Goal: Information Seeking & Learning: Check status

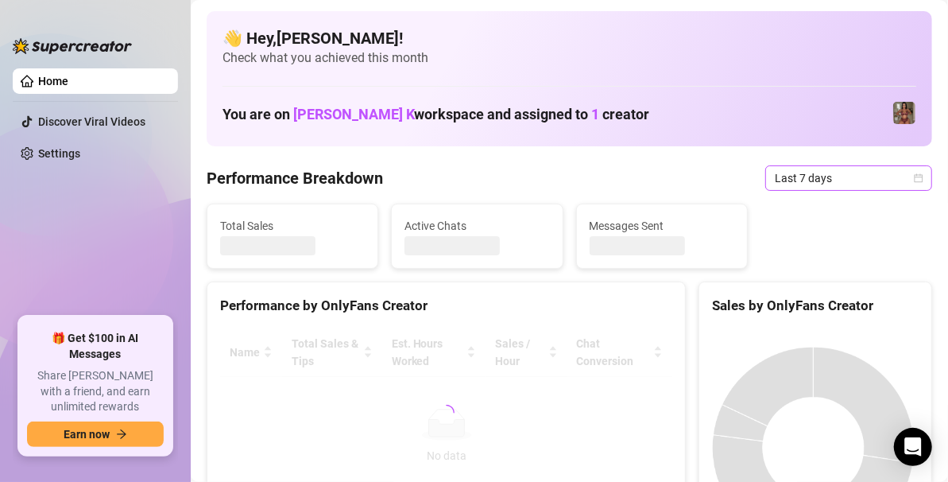
click at [890, 174] on span "Last 7 days" at bounding box center [849, 178] width 148 height 24
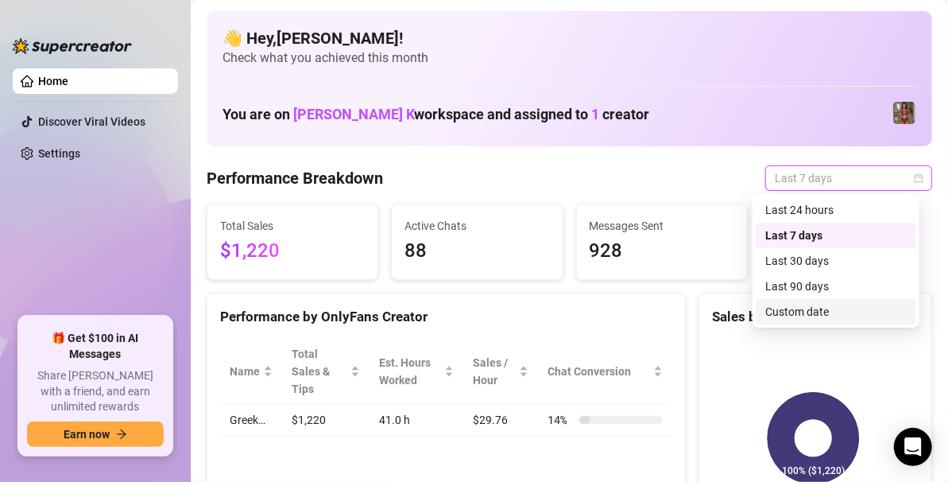
click at [796, 312] on div "Custom date" at bounding box center [837, 311] width 142 height 17
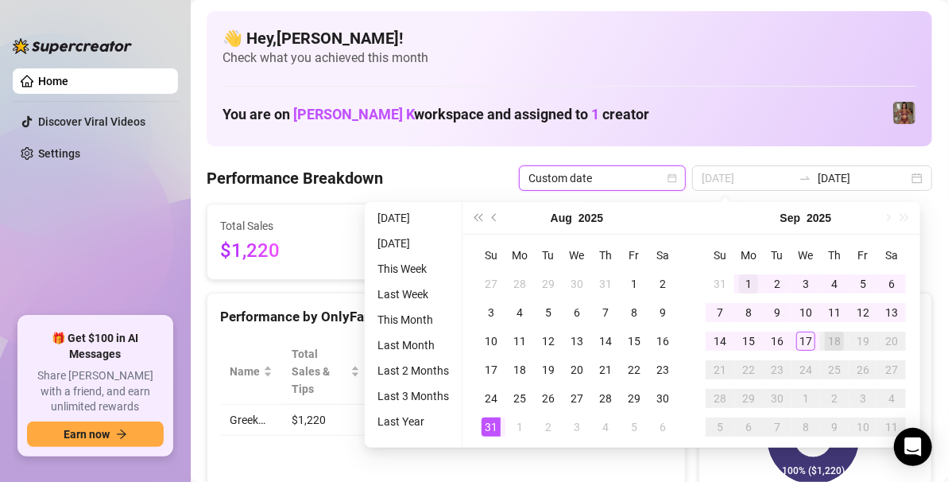
type input "[DATE]"
click at [741, 278] on div "1" at bounding box center [748, 283] width 19 height 19
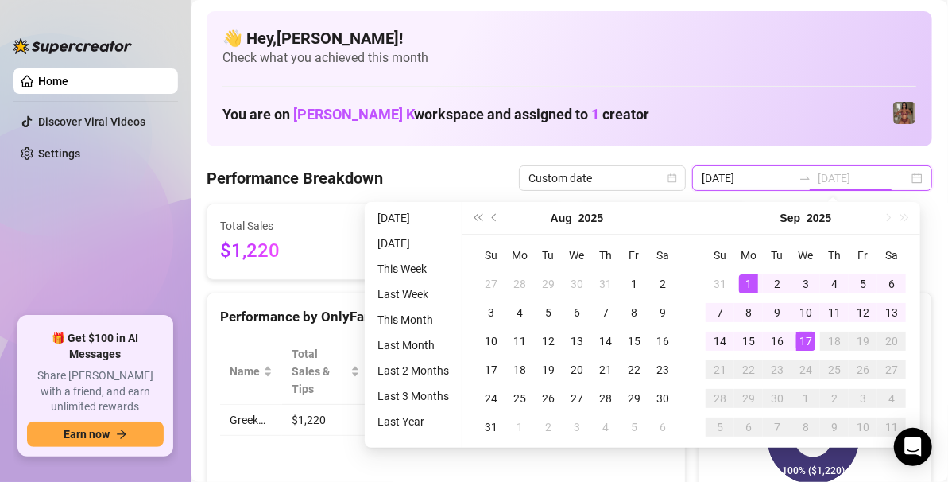
type input "[DATE]"
click at [805, 337] on div "17" at bounding box center [806, 341] width 19 height 19
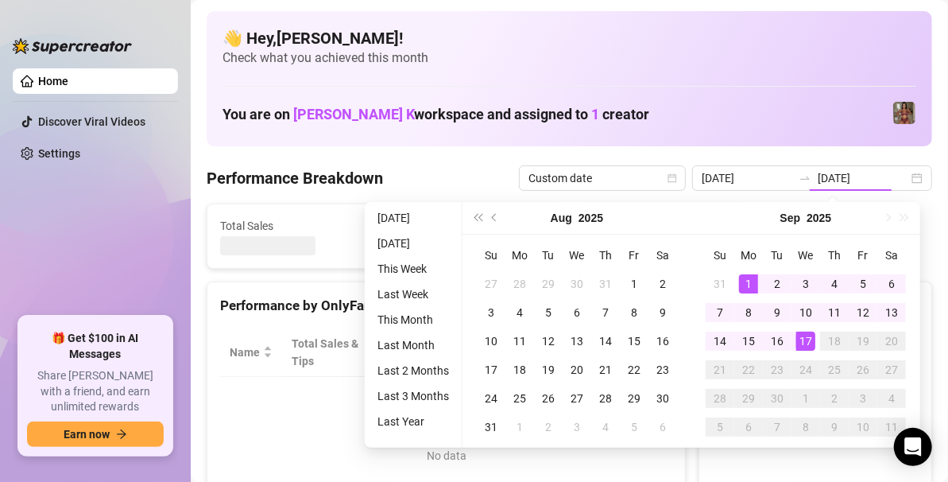
type input "[DATE]"
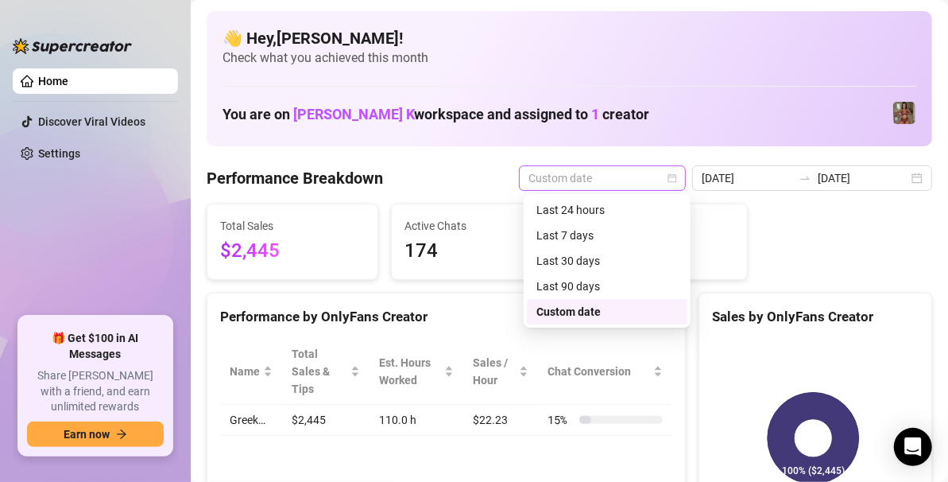
click at [642, 183] on span "Custom date" at bounding box center [603, 178] width 148 height 24
click at [580, 258] on div "Last 30 days" at bounding box center [608, 260] width 142 height 17
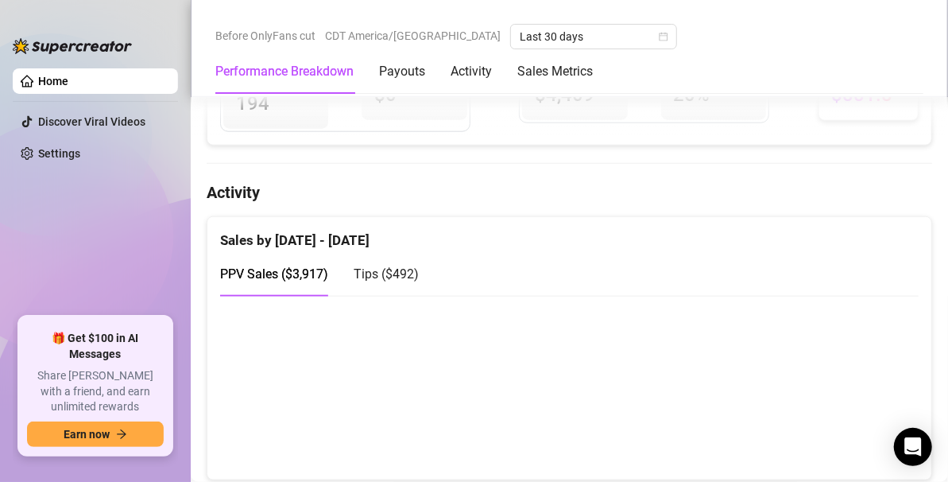
scroll to position [720, 0]
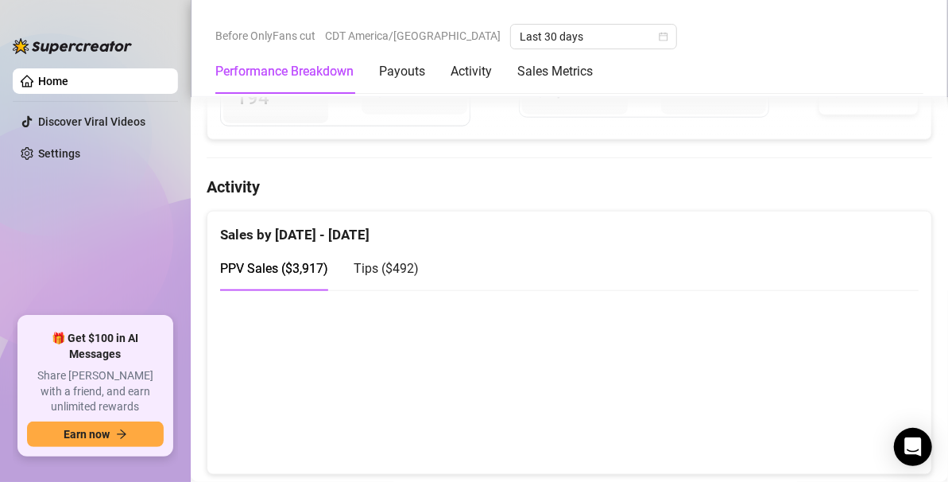
click at [352, 276] on div "PPV Sales ( $3,917 ) Tips ( $492 )" at bounding box center [319, 268] width 199 height 45
click at [370, 273] on div "Tips ( $492 )" at bounding box center [386, 268] width 65 height 20
click at [270, 266] on span "PPV Sales ( $3,917 )" at bounding box center [274, 268] width 108 height 15
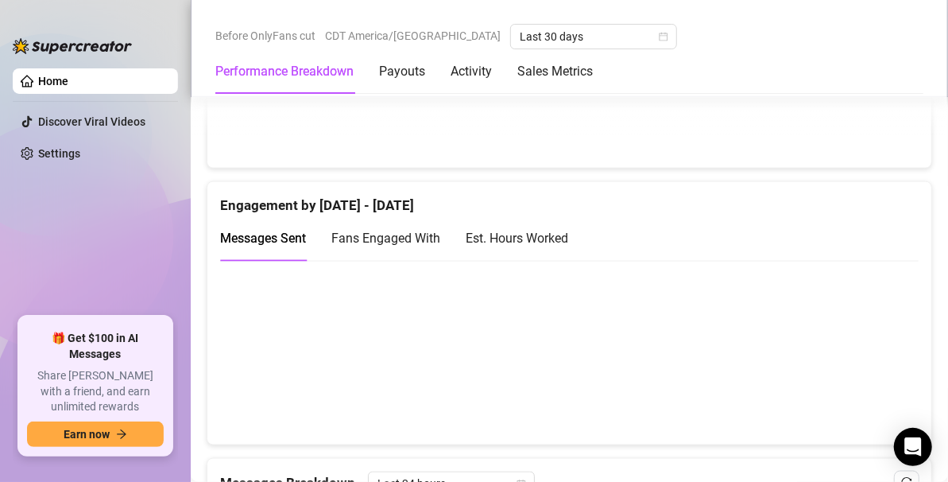
scroll to position [1028, 0]
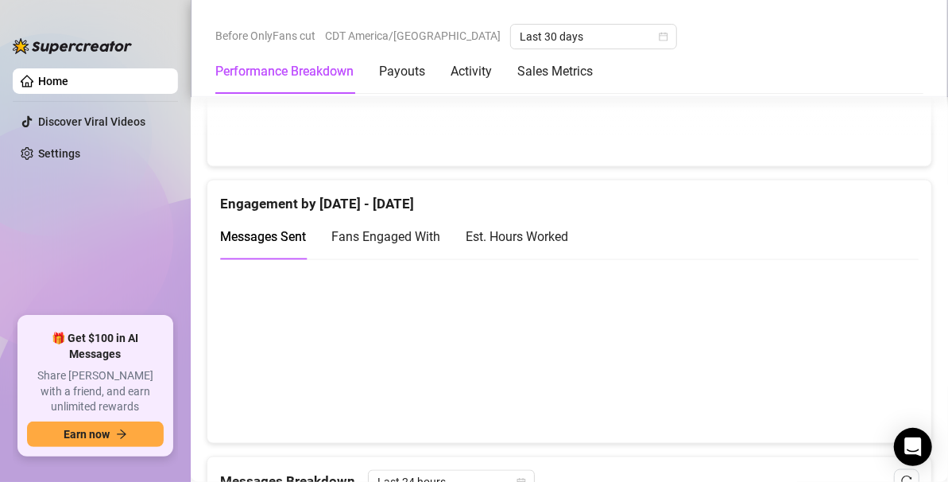
click at [366, 231] on span "Fans Engaged With" at bounding box center [386, 236] width 109 height 15
click at [533, 244] on div "Est. Hours Worked" at bounding box center [517, 236] width 103 height 45
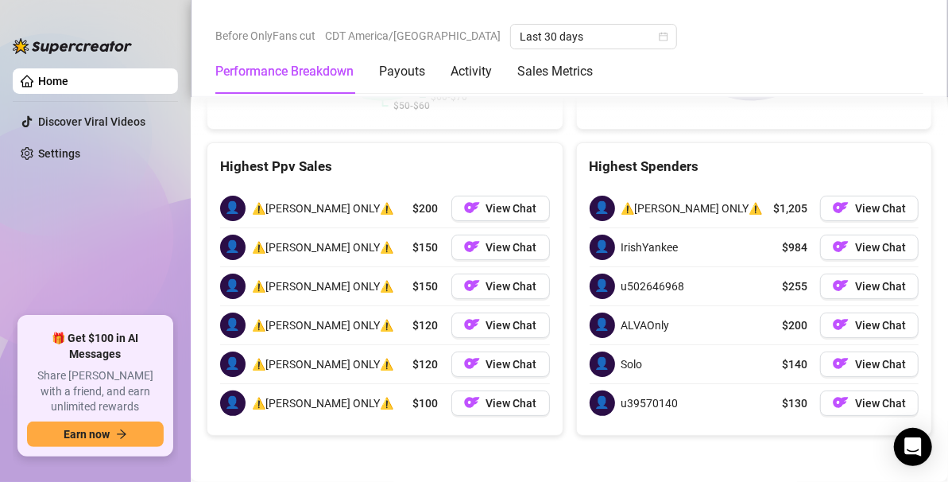
scroll to position [2829, 0]
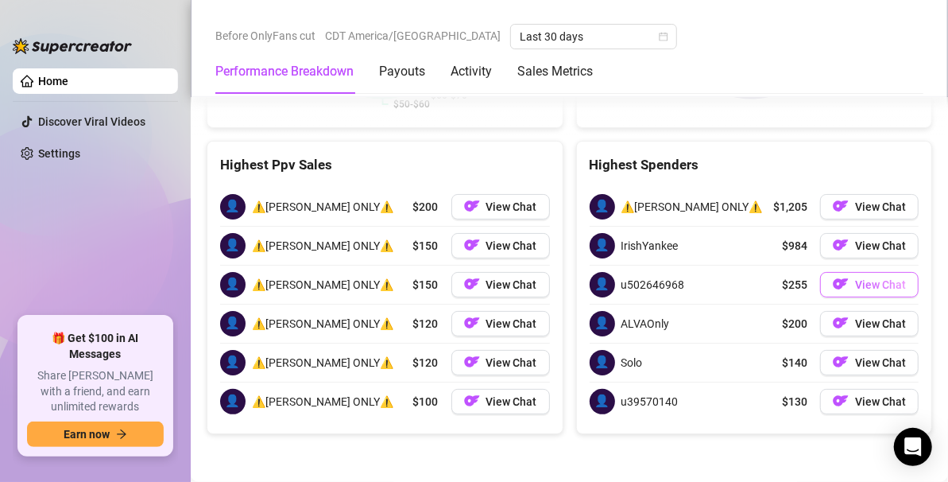
click at [855, 285] on span "View Chat" at bounding box center [880, 284] width 51 height 13
click at [859, 289] on span "View Chat" at bounding box center [880, 284] width 51 height 13
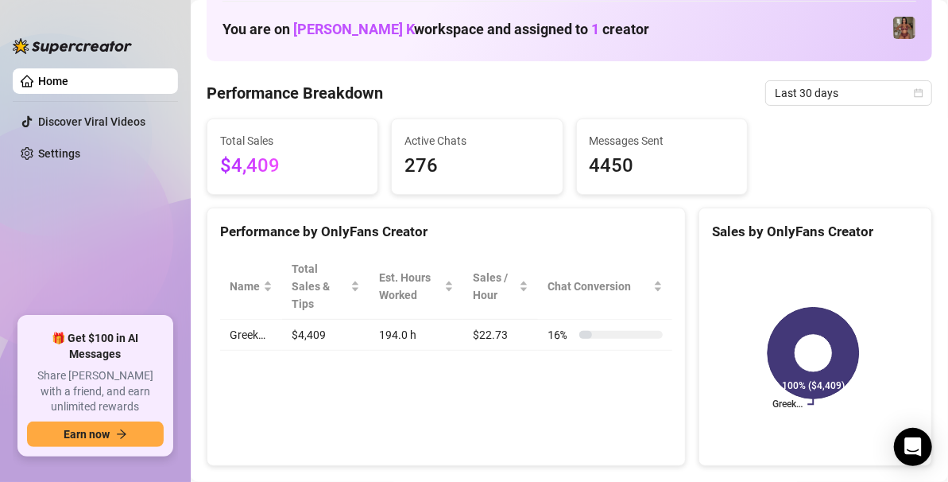
scroll to position [37, 0]
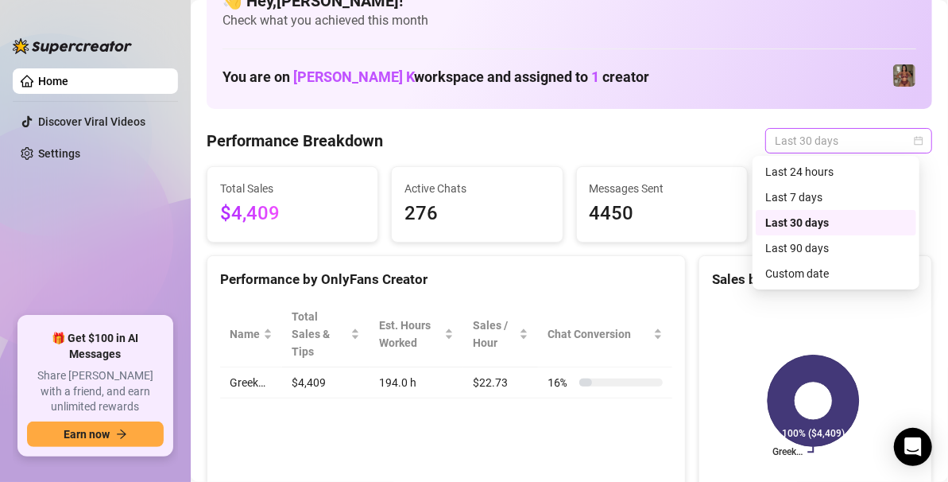
click at [814, 137] on span "Last 30 days" at bounding box center [849, 141] width 148 height 24
click at [780, 242] on div "Last 90 days" at bounding box center [837, 247] width 142 height 17
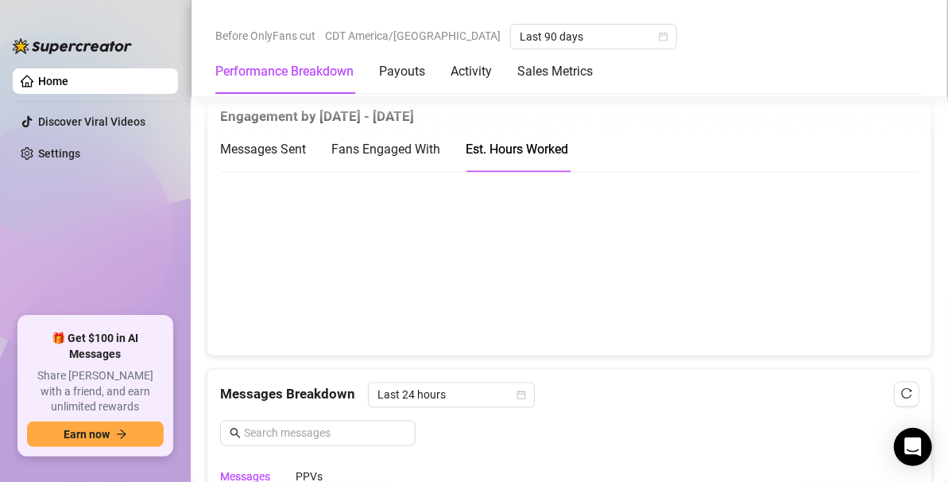
scroll to position [1119, 0]
click at [401, 138] on div "Fans Engaged With" at bounding box center [386, 148] width 109 height 20
click at [282, 141] on span "Messages Sent" at bounding box center [263, 148] width 86 height 15
click at [397, 153] on div "Fans Engaged With" at bounding box center [386, 148] width 109 height 20
click at [498, 138] on div "Est. Hours Worked" at bounding box center [517, 148] width 103 height 20
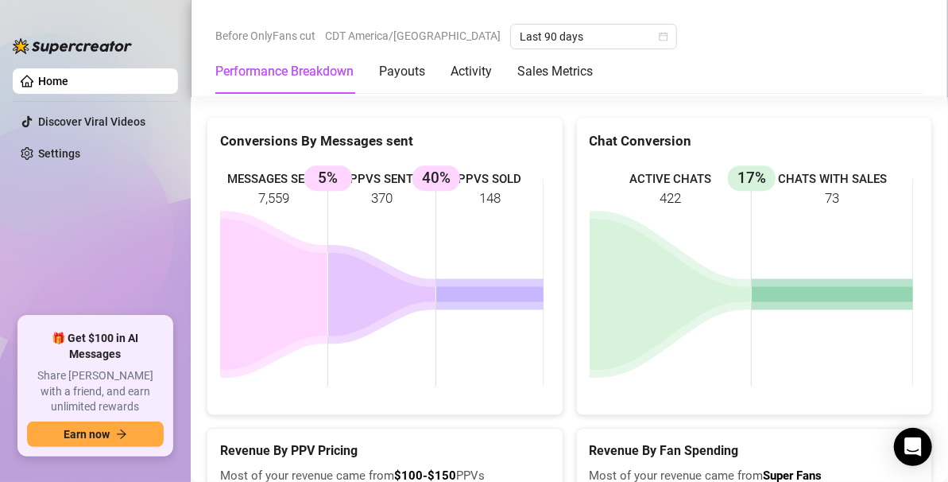
scroll to position [2243, 0]
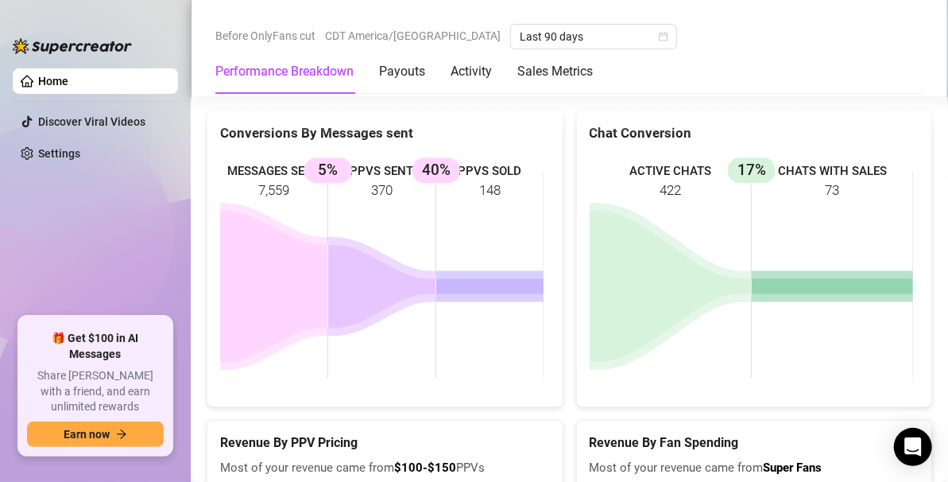
click at [398, 36] on span "CDT America/[GEOGRAPHIC_DATA]" at bounding box center [413, 36] width 176 height 24
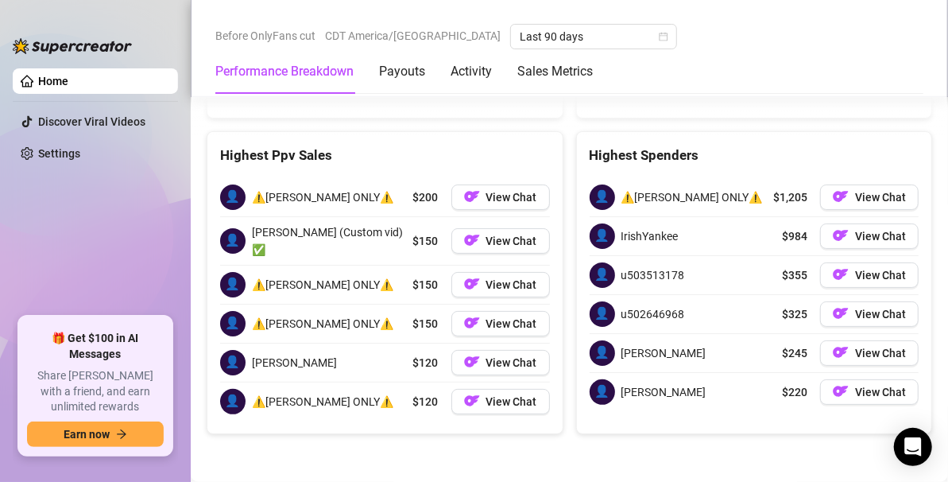
scroll to position [2830, 0]
click at [859, 281] on span "View Chat" at bounding box center [880, 275] width 51 height 13
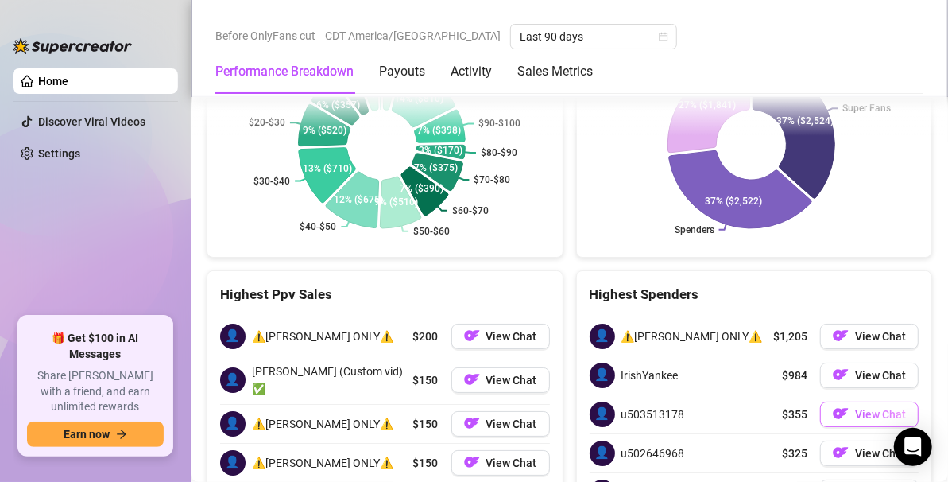
scroll to position [2673, 0]
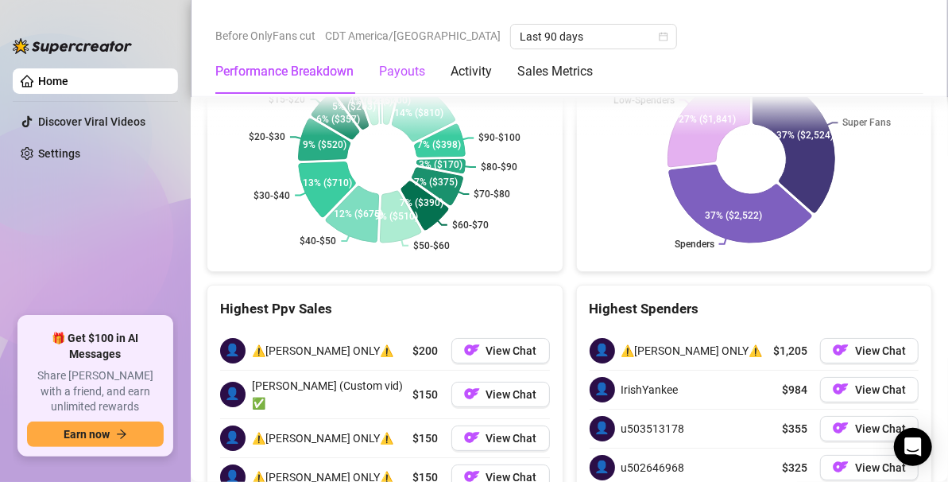
click at [402, 70] on div "Payouts" at bounding box center [402, 71] width 46 height 19
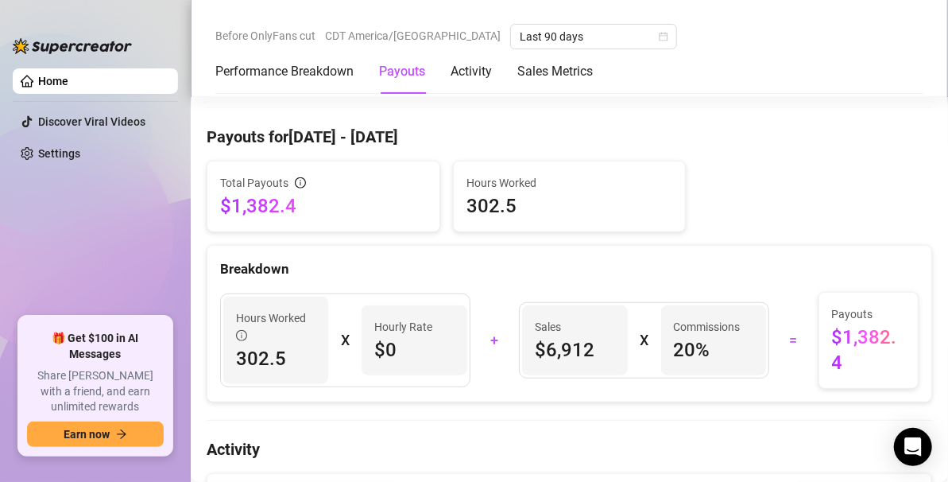
scroll to position [463, 0]
